Goal: Information Seeking & Learning: Learn about a topic

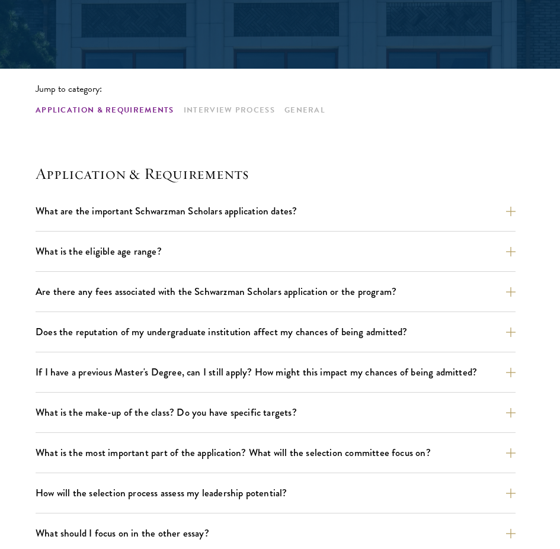
scroll to position [237, 0]
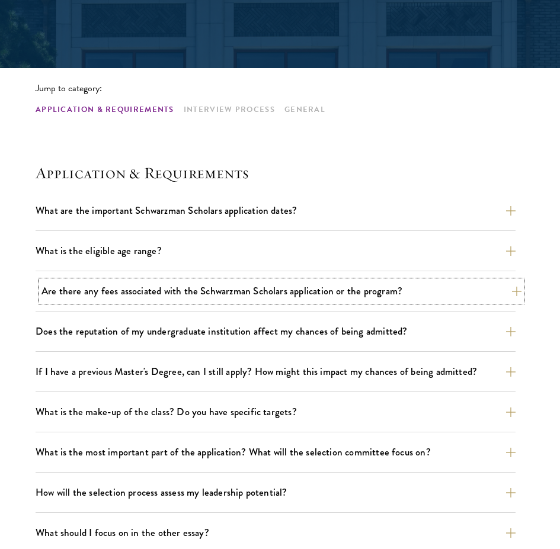
click at [368, 295] on button "Are there any fees associated with the Schwarzman Scholars application or the p…" at bounding box center [281, 291] width 480 height 21
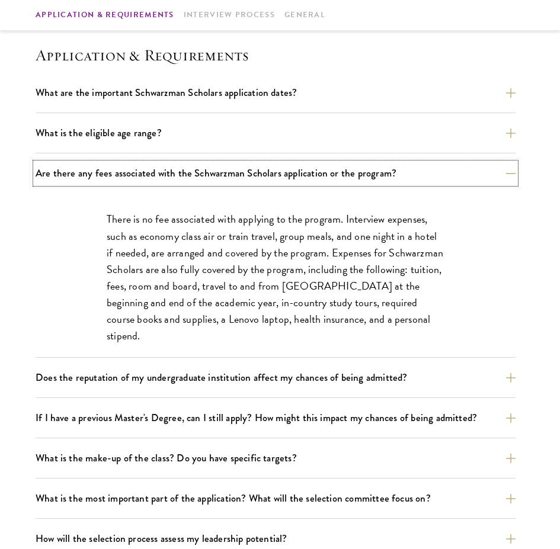
scroll to position [355, 0]
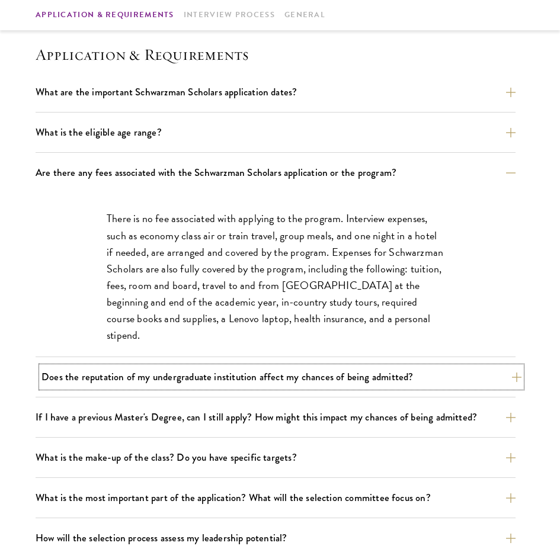
click at [360, 374] on button "Does the reputation of my undergraduate institution affect my chances of being …" at bounding box center [281, 377] width 480 height 21
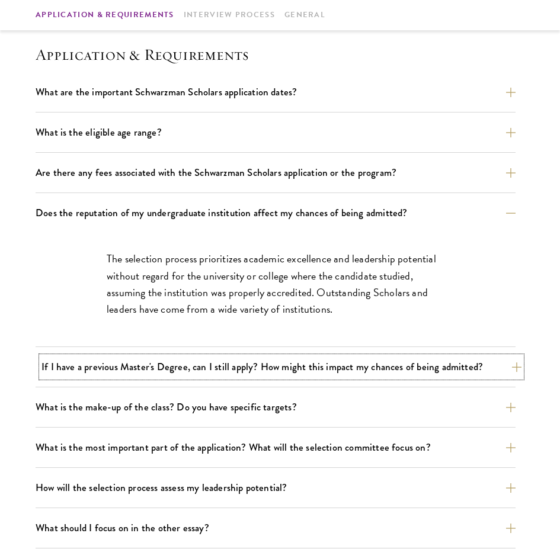
click at [354, 364] on button "If I have a previous Master's Degree, can I still apply? How might this impact …" at bounding box center [281, 367] width 480 height 21
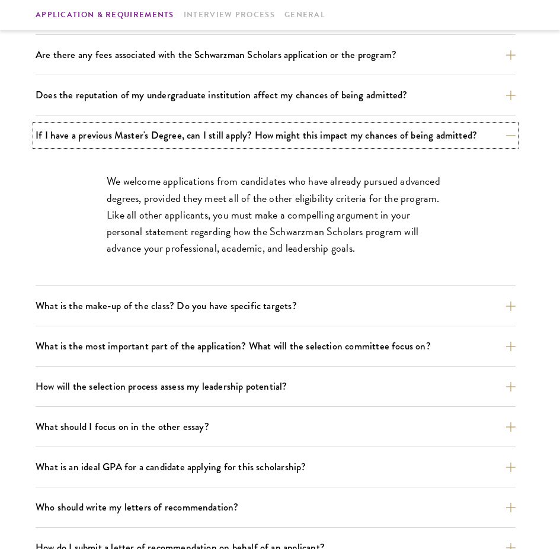
scroll to position [474, 0]
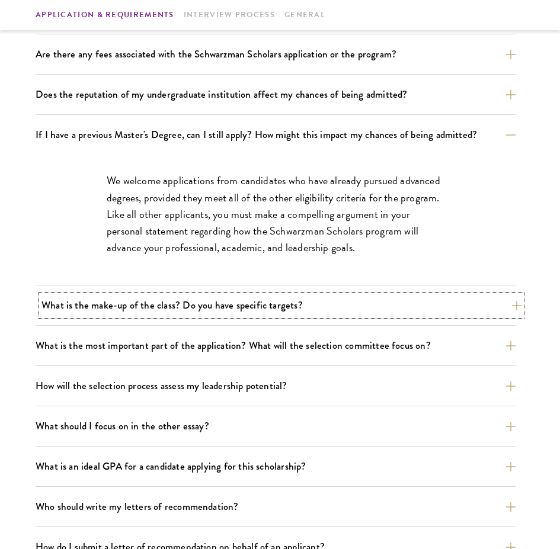
click at [351, 310] on button "What is the make-up of the class? Do you have specific targets?" at bounding box center [281, 305] width 480 height 21
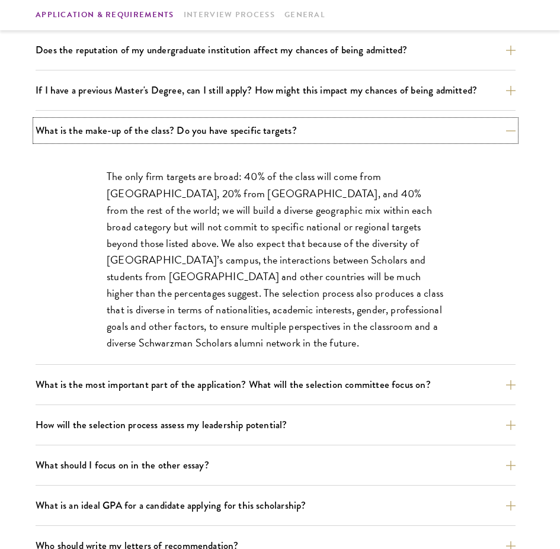
scroll to position [652, 0]
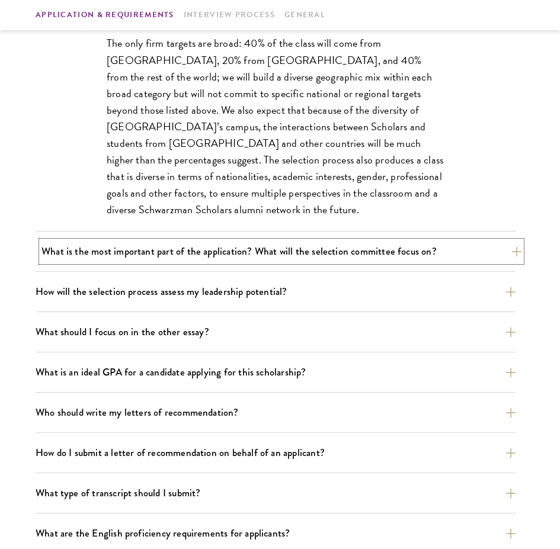
click at [329, 254] on button "What is the most important part of the application? What will the selection com…" at bounding box center [281, 251] width 480 height 21
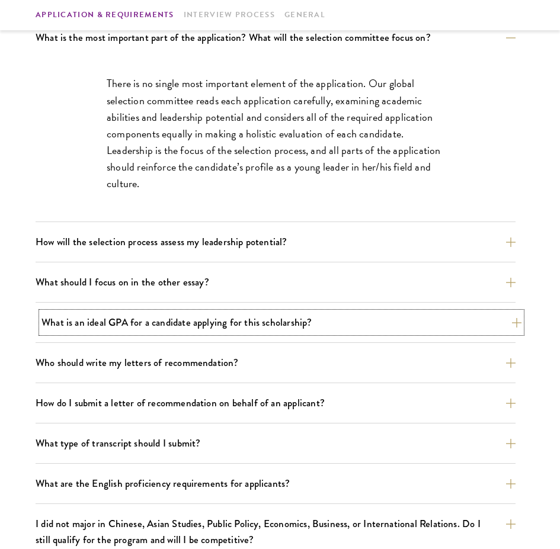
click at [344, 321] on button "What is an ideal GPA for a candidate applying for this scholarship?" at bounding box center [281, 322] width 480 height 21
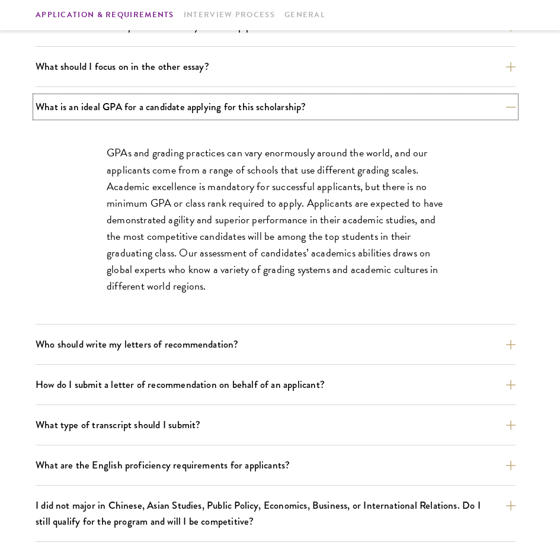
scroll to position [770, 0]
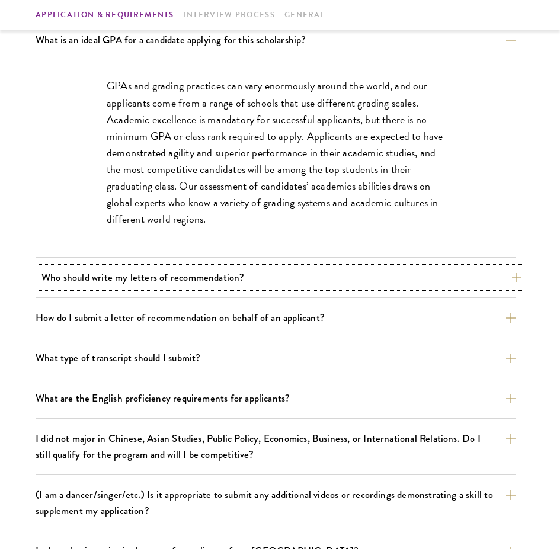
click at [347, 278] on button "Who should write my letters of recommendation?" at bounding box center [281, 277] width 480 height 21
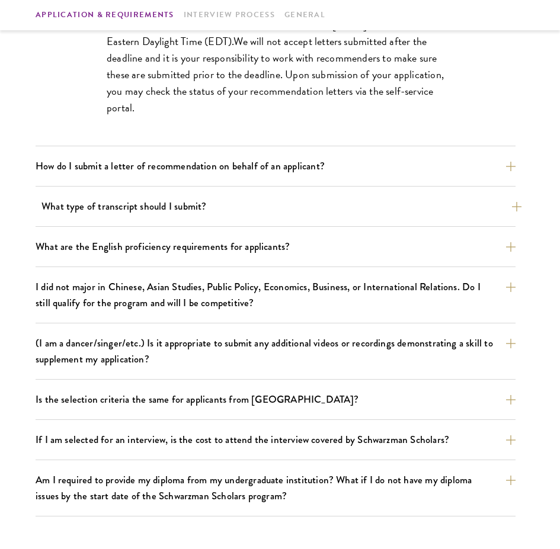
scroll to position [1244, 0]
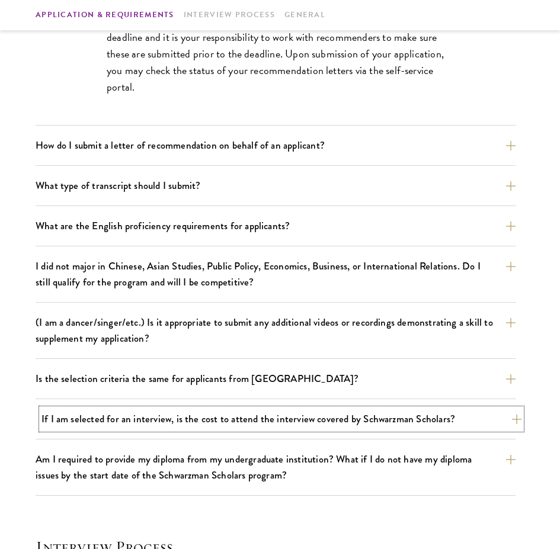
click at [348, 419] on button "If I am selected for an interview, is the cost to attend the interview covered …" at bounding box center [281, 419] width 480 height 21
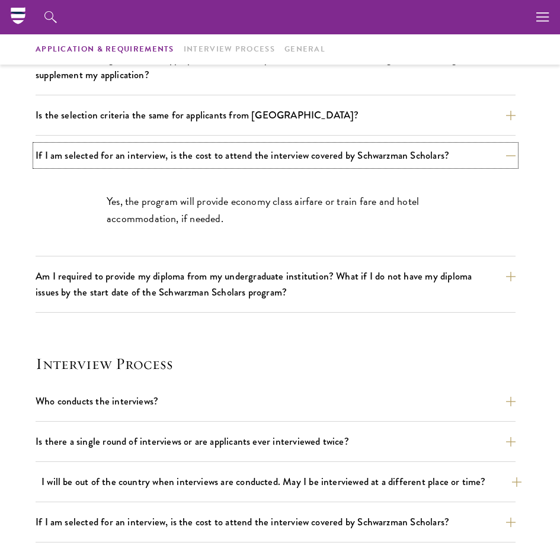
scroll to position [1007, 0]
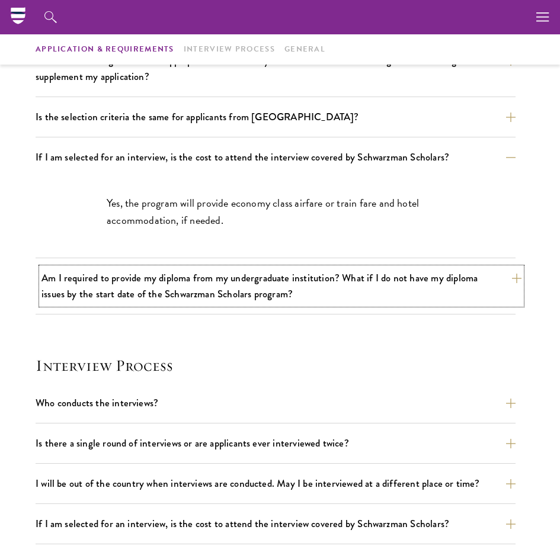
click at [276, 297] on button "Am I required to provide my diploma from my undergraduate institution? What if …" at bounding box center [281, 286] width 480 height 37
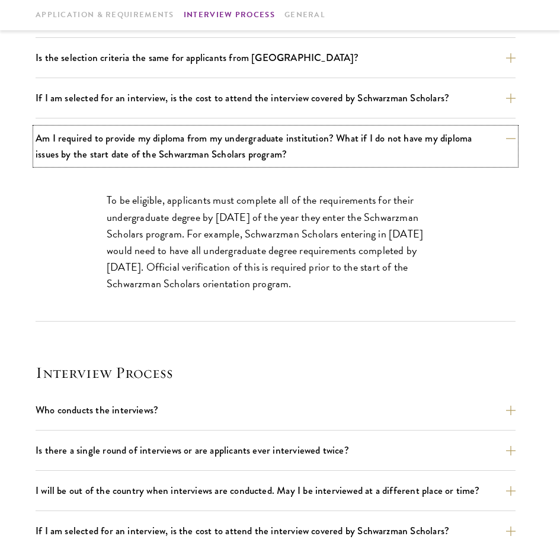
scroll to position [1185, 0]
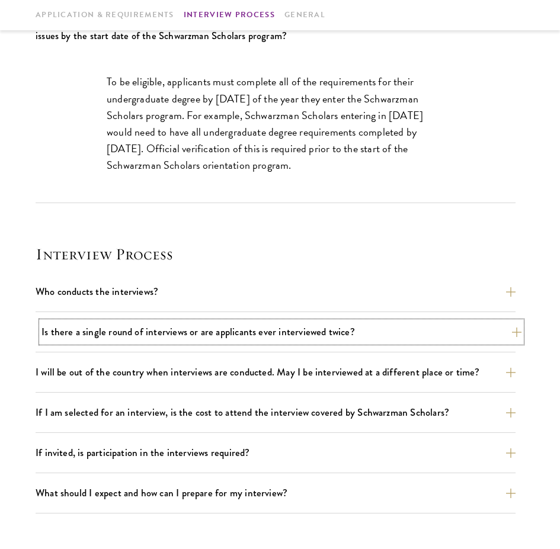
click at [298, 336] on button "Is there a single round of interviews or are applicants ever interviewed twice?" at bounding box center [281, 332] width 480 height 21
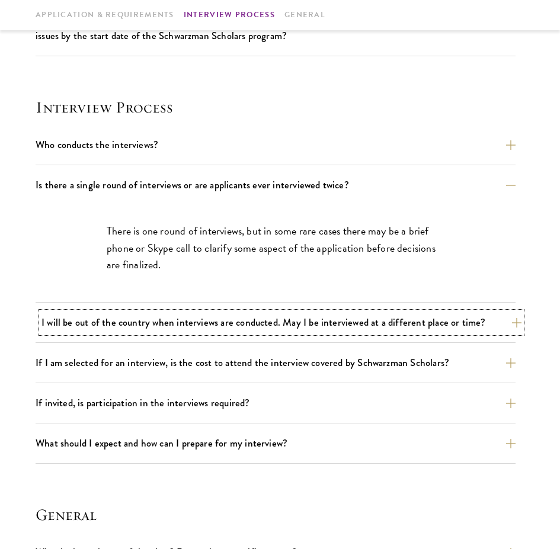
click at [294, 324] on button "I will be out of the country when interviews are conducted. May I be interviewe…" at bounding box center [281, 322] width 480 height 21
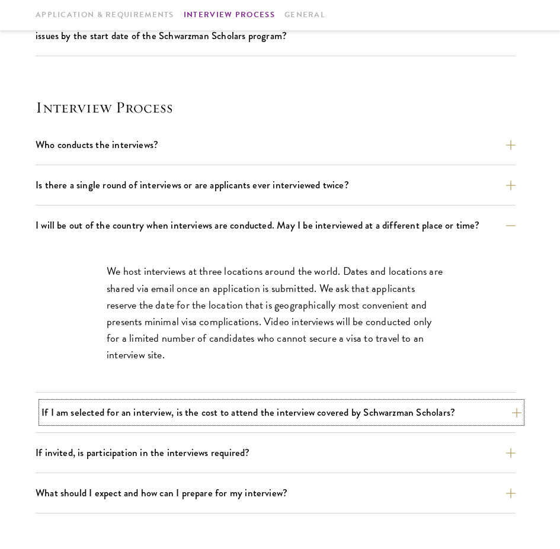
click at [274, 406] on button "If I am selected for an interview, is the cost to attend the interview covered …" at bounding box center [281, 412] width 480 height 21
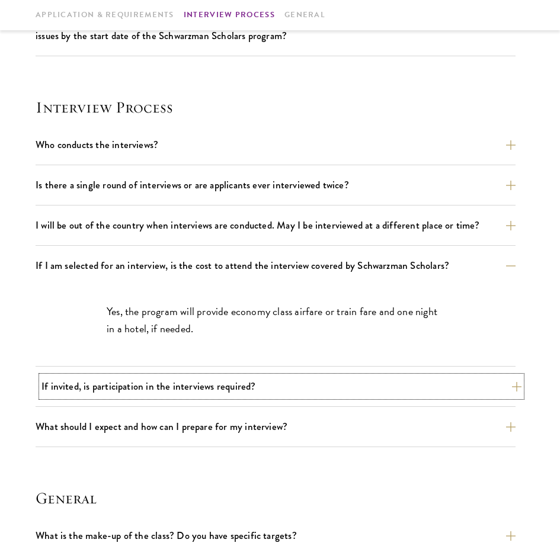
click at [262, 383] on button "If invited, is participation in the interviews required?" at bounding box center [281, 386] width 480 height 21
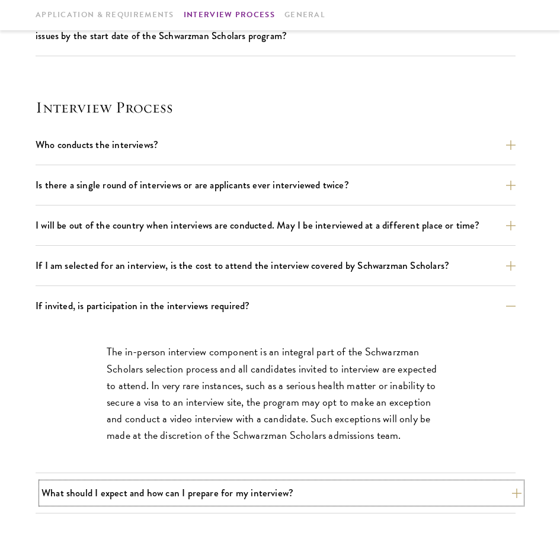
click at [260, 483] on button "What should I expect and how can I prepare for my interview?" at bounding box center [281, 493] width 480 height 21
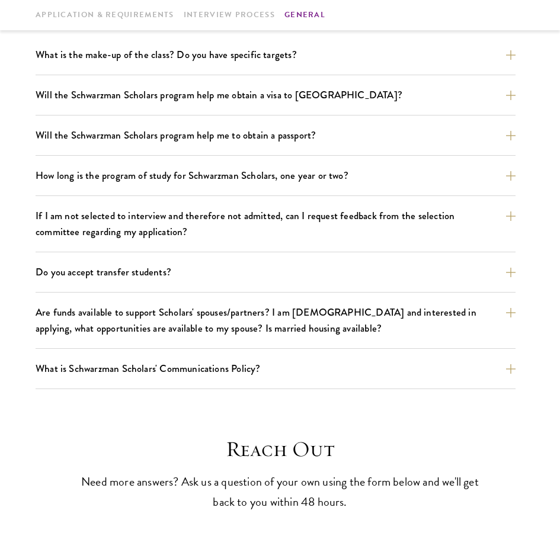
scroll to position [2251, 0]
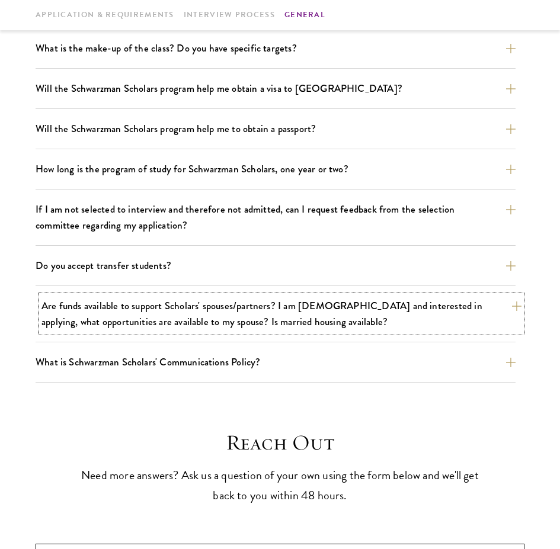
click at [117, 303] on button "Are funds available to support Scholars' spouses/partners? I am [DEMOGRAPHIC_DA…" at bounding box center [281, 314] width 480 height 37
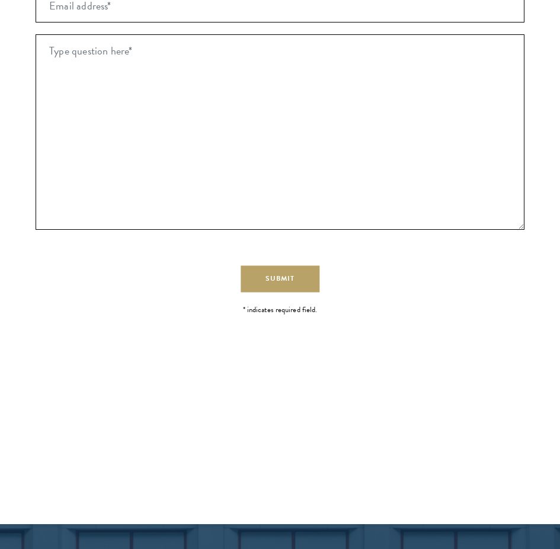
scroll to position [2362, 0]
